Goal: Use online tool/utility: Use online tool/utility

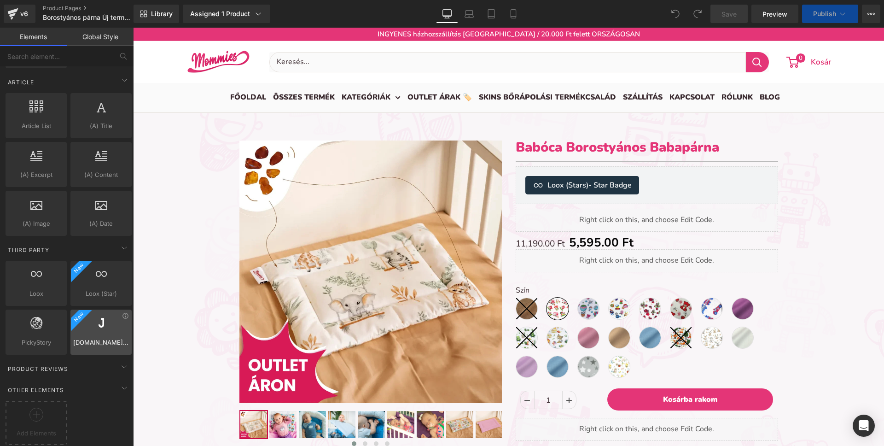
scroll to position [3490, 751]
click at [87, 240] on div "Third Party" at bounding box center [69, 249] width 130 height 18
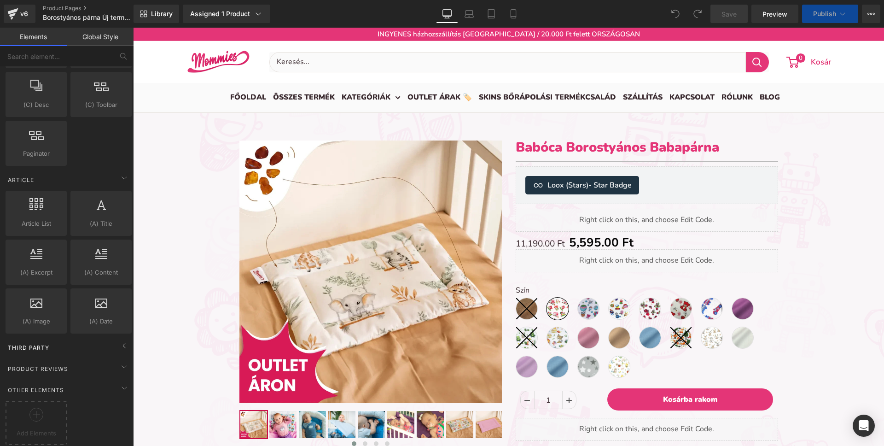
scroll to position [3692, 751]
click at [88, 344] on div "Third Party" at bounding box center [69, 347] width 130 height 18
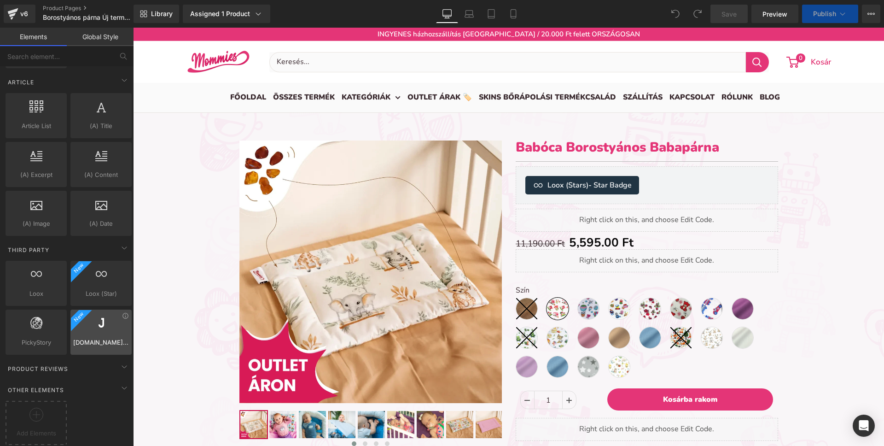
scroll to position [0, 0]
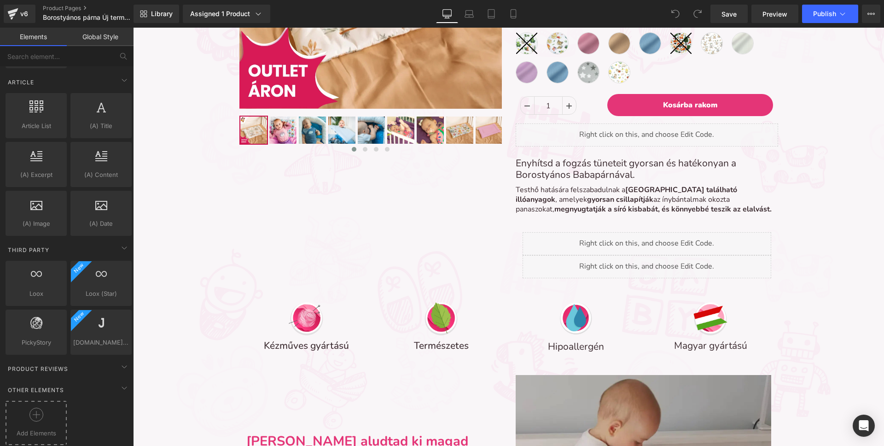
click at [49, 414] on div at bounding box center [36, 418] width 57 height 21
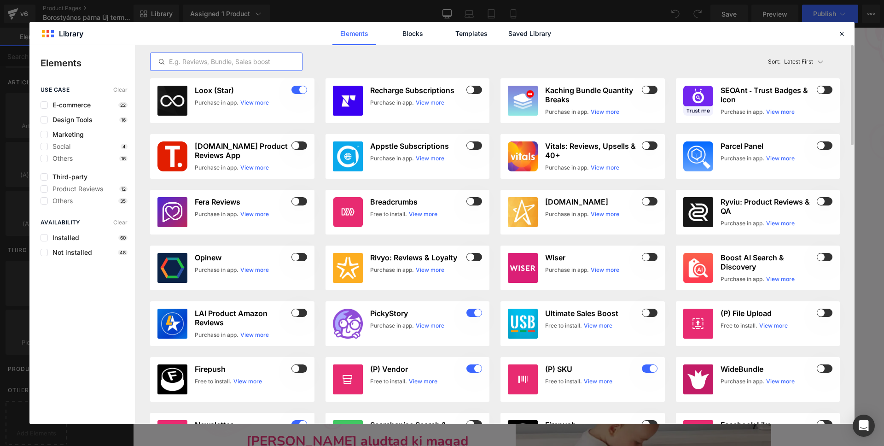
click at [228, 66] on input "text" at bounding box center [227, 61] width 152 height 11
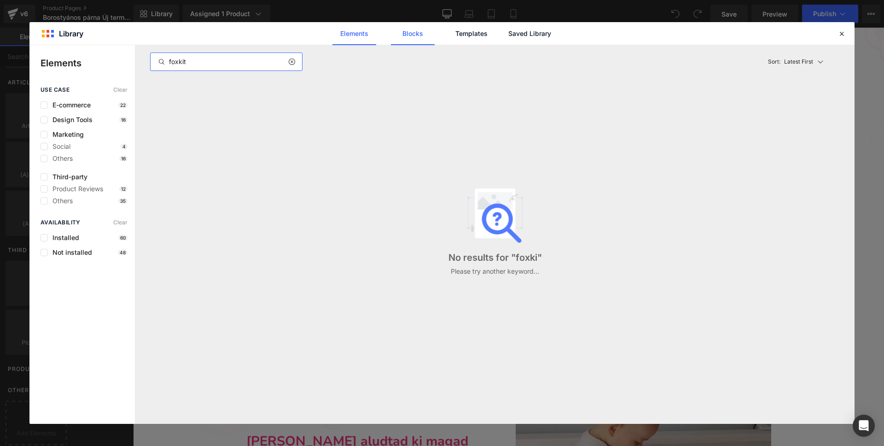
type input "foxkit"
click at [406, 37] on link "Blocks" at bounding box center [413, 33] width 44 height 23
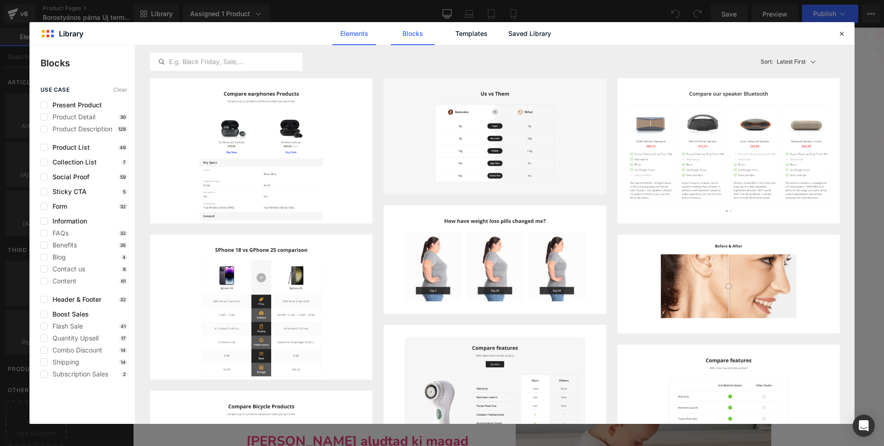
click at [365, 36] on link "Elements" at bounding box center [354, 33] width 44 height 23
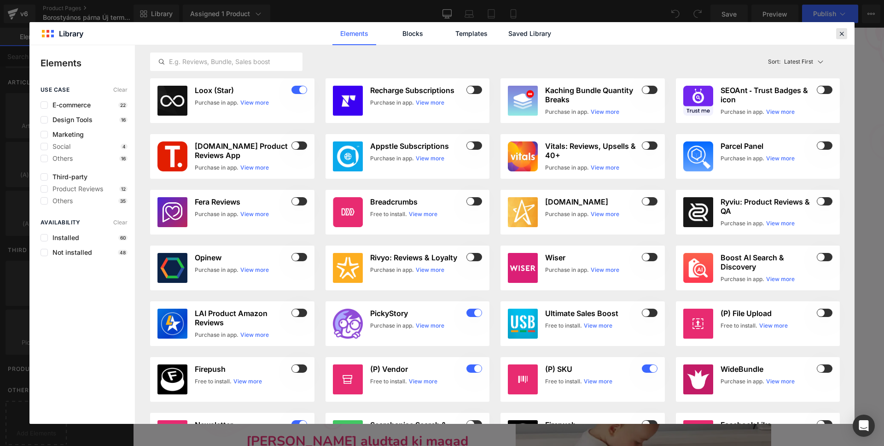
click at [845, 34] on icon at bounding box center [842, 33] width 8 height 8
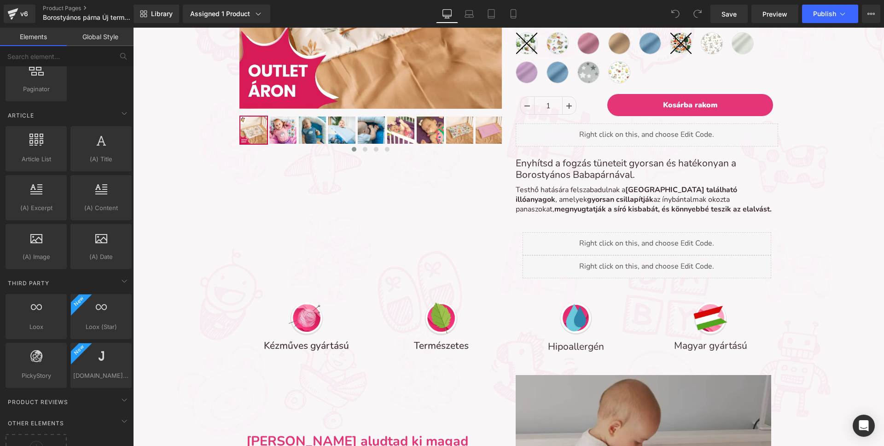
scroll to position [1701, 0]
